Goal: Task Accomplishment & Management: Manage account settings

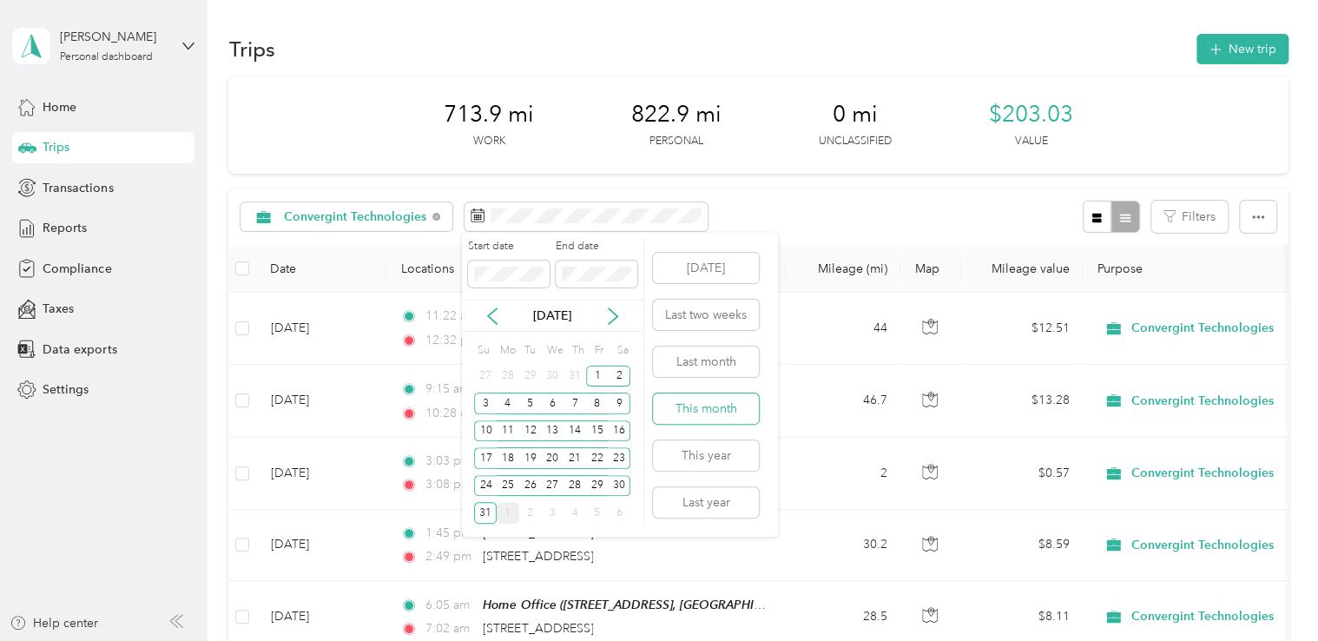
click at [697, 415] on button "This month" at bounding box center [706, 408] width 106 height 30
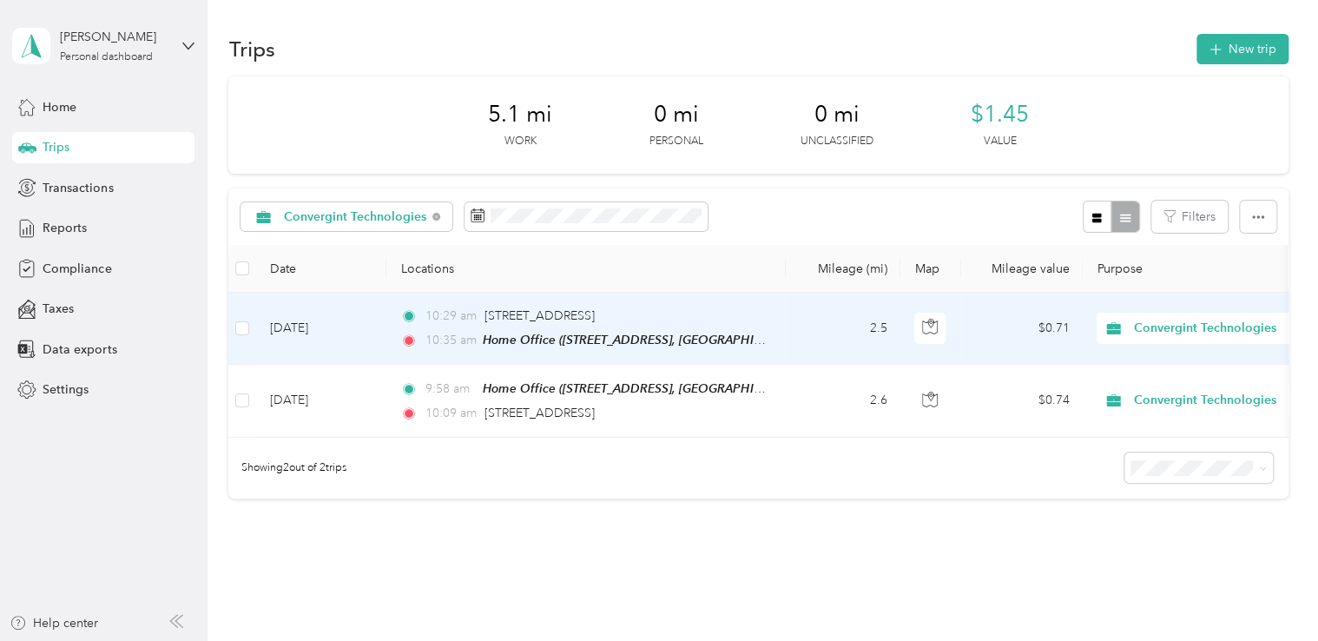
click at [1156, 331] on span "Convergint Technologies" at bounding box center [1213, 328] width 159 height 19
click at [1156, 391] on li "Personal" at bounding box center [1206, 390] width 219 height 30
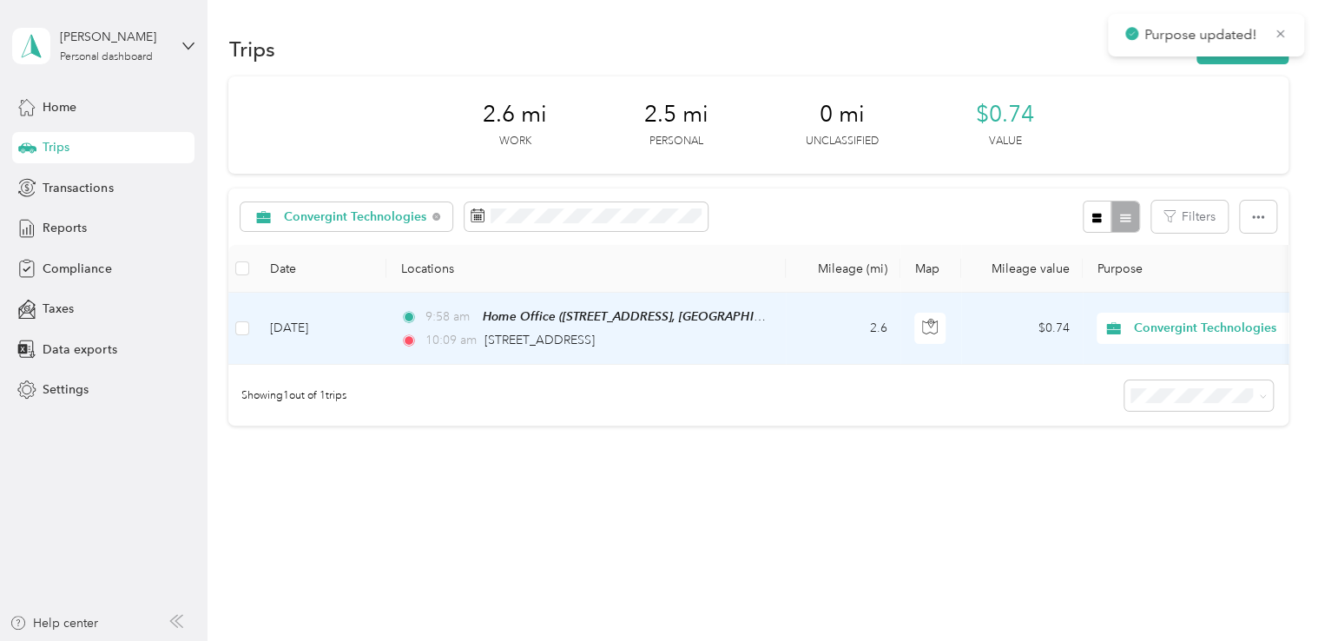
click at [1157, 332] on span "Convergint Technologies" at bounding box center [1213, 328] width 159 height 19
click at [1158, 390] on span "Personal" at bounding box center [1222, 384] width 164 height 18
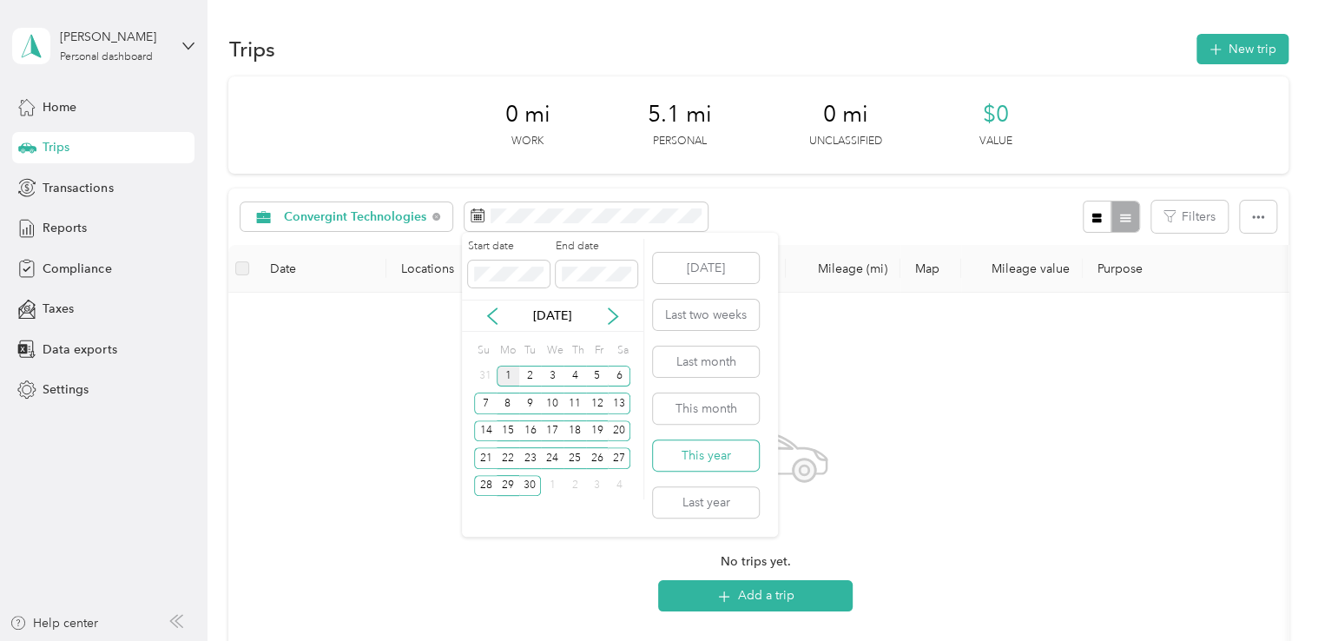
click at [711, 455] on button "This year" at bounding box center [706, 455] width 106 height 30
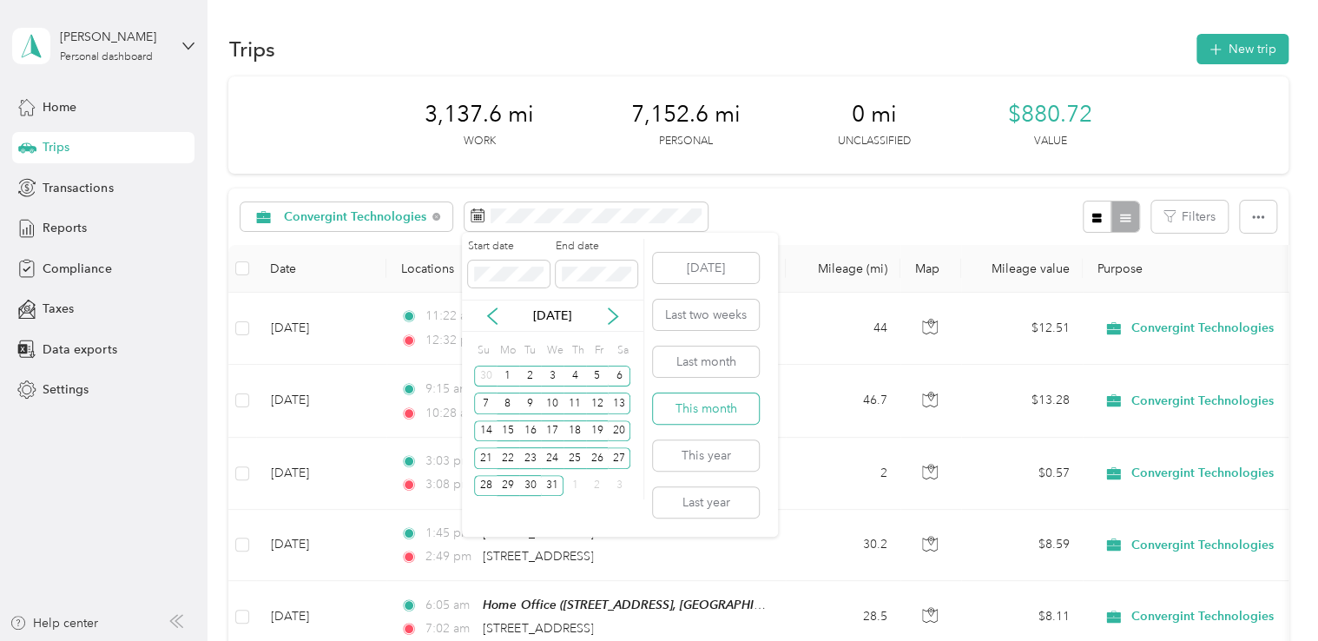
click at [700, 415] on button "This month" at bounding box center [706, 408] width 106 height 30
